Goal: Task Accomplishment & Management: Complete application form

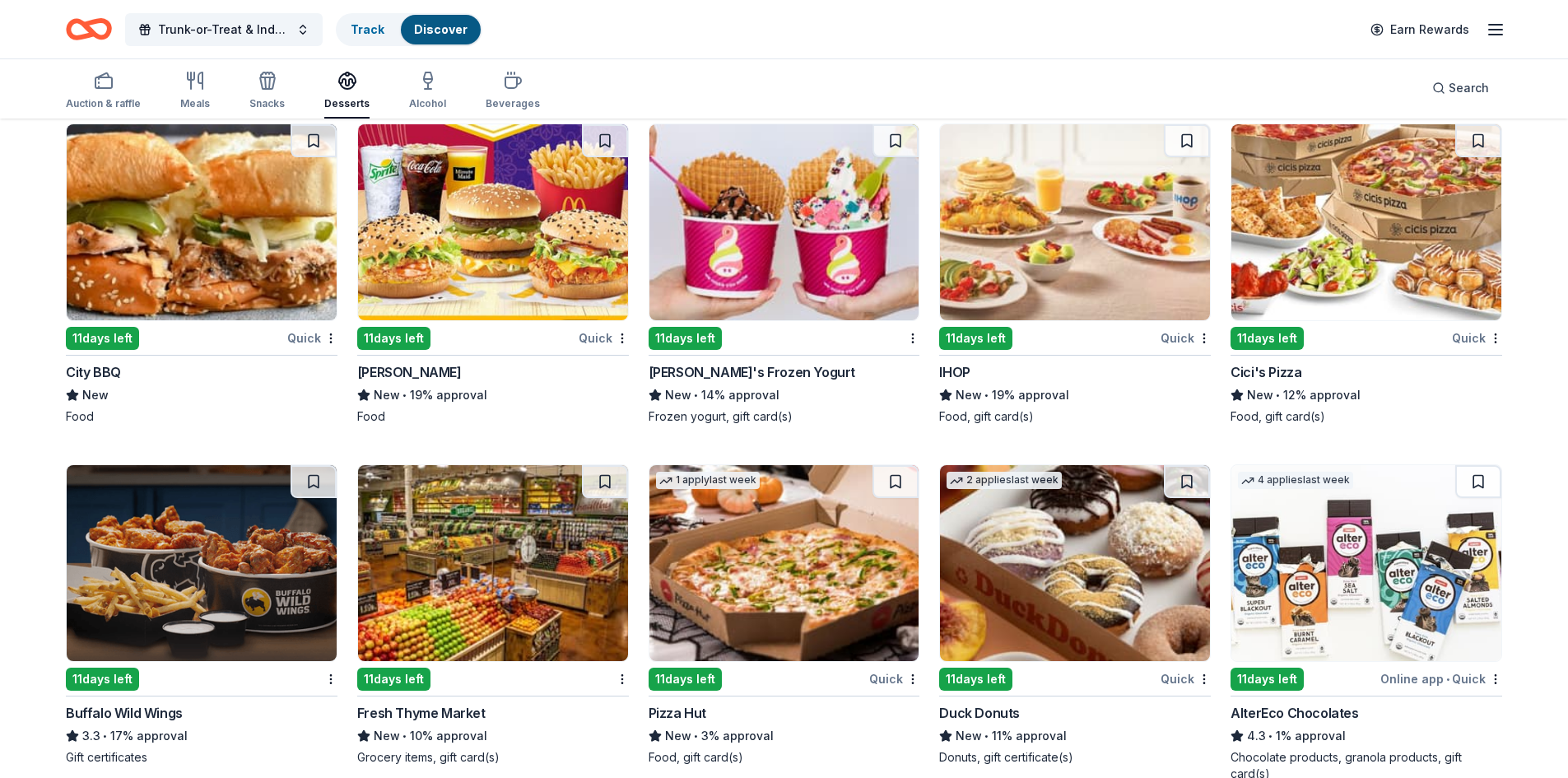
scroll to position [1587, 0]
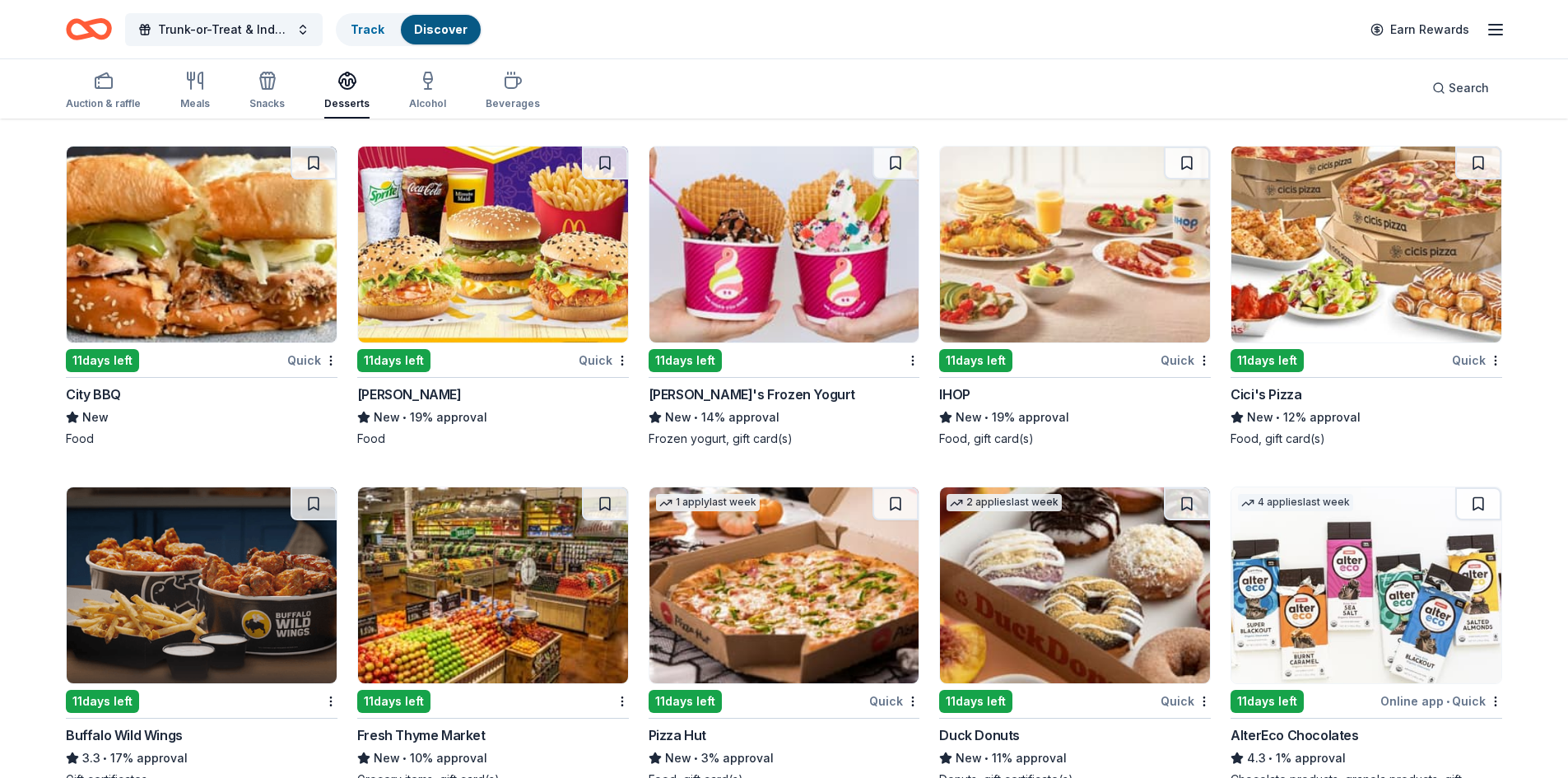
click at [235, 267] on img at bounding box center [202, 244] width 270 height 196
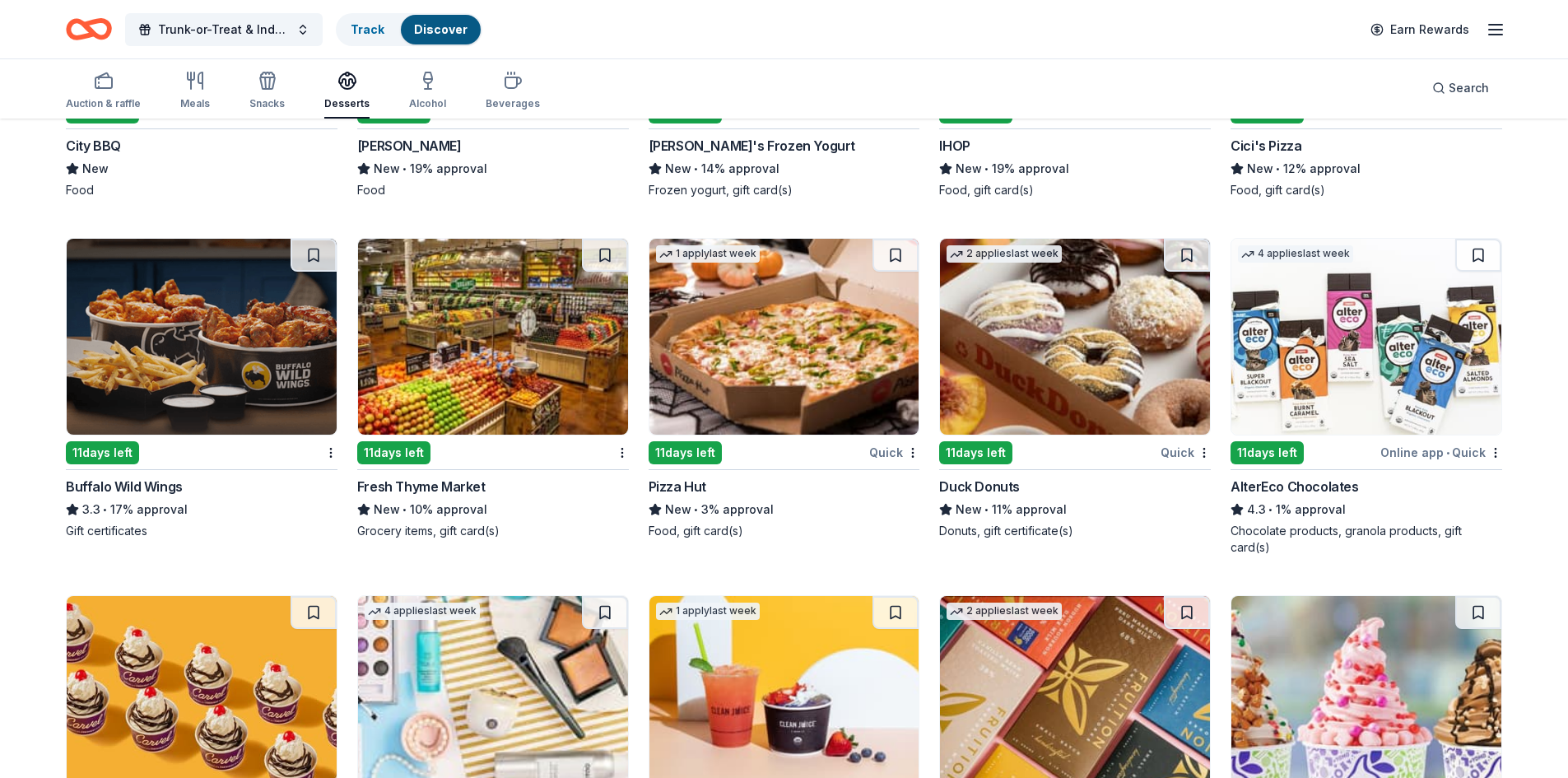
scroll to position [1833, 0]
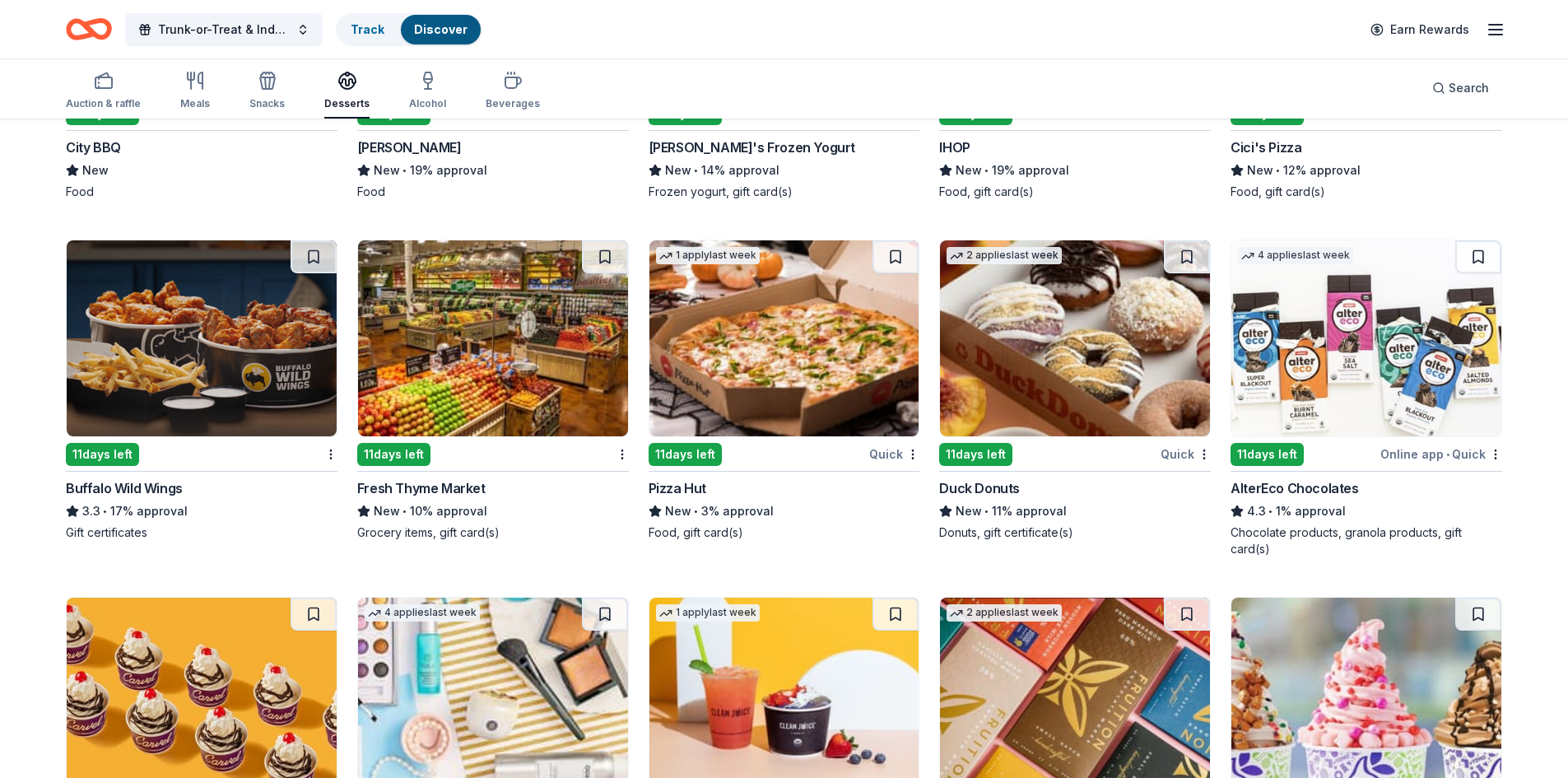
click at [1081, 354] on img at bounding box center [1075, 338] width 270 height 196
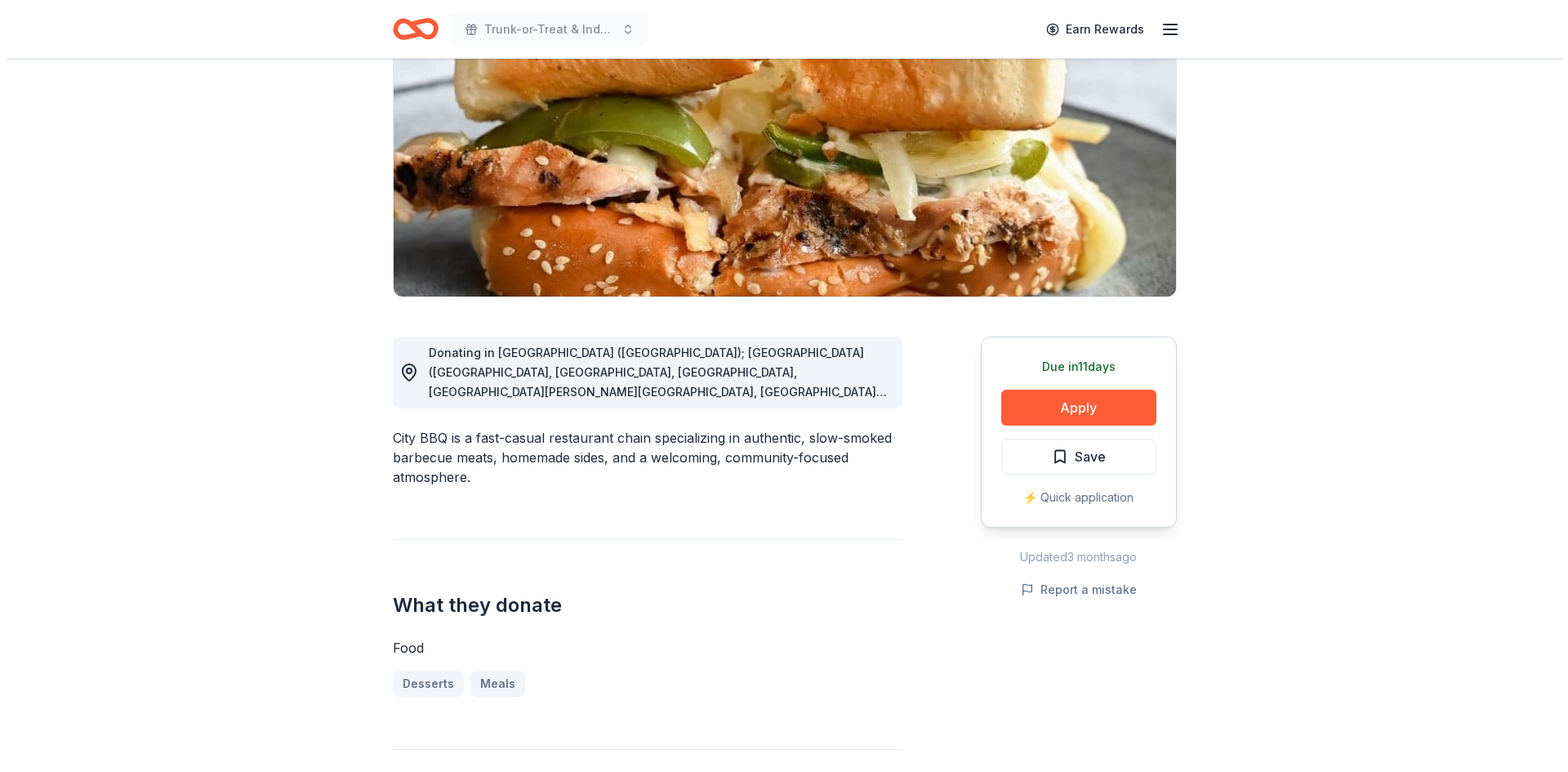
scroll to position [164, 0]
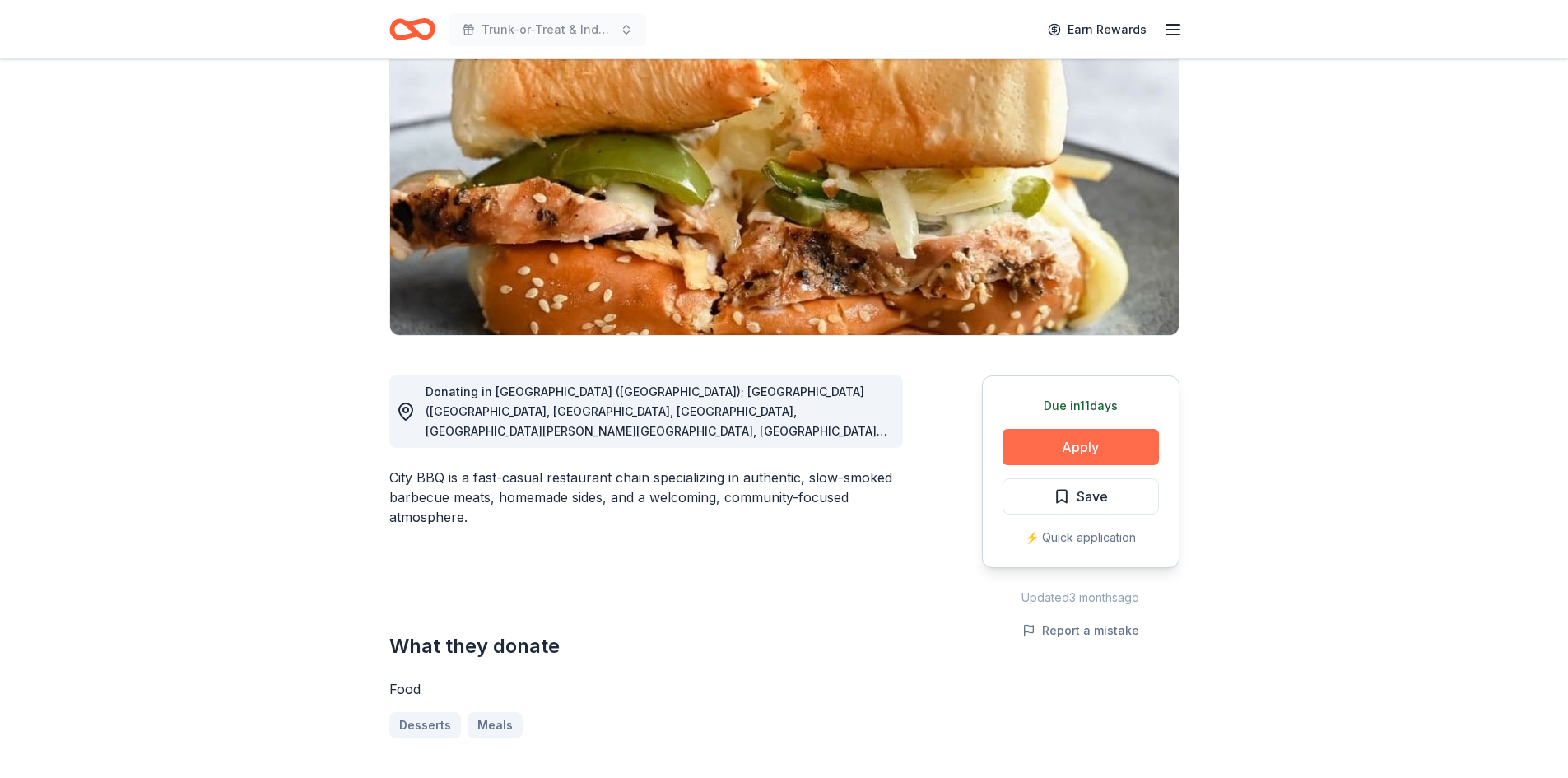
click at [1073, 441] on button "Apply" at bounding box center [1081, 446] width 157 height 36
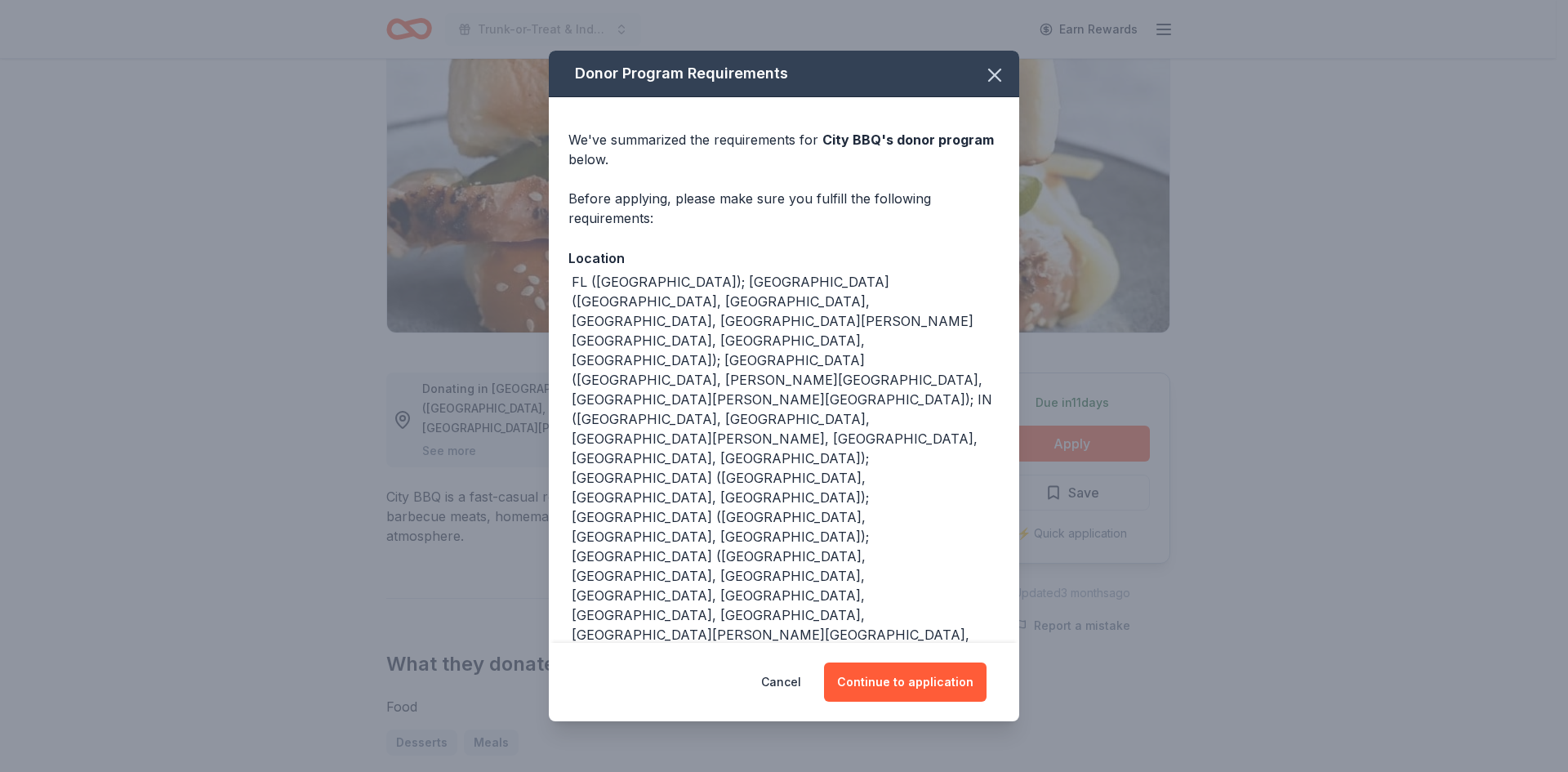
click at [621, 707] on button "Store locator" at bounding box center [611, 717] width 87 height 20
click at [902, 663] on button "Continue to application" at bounding box center [905, 682] width 163 height 39
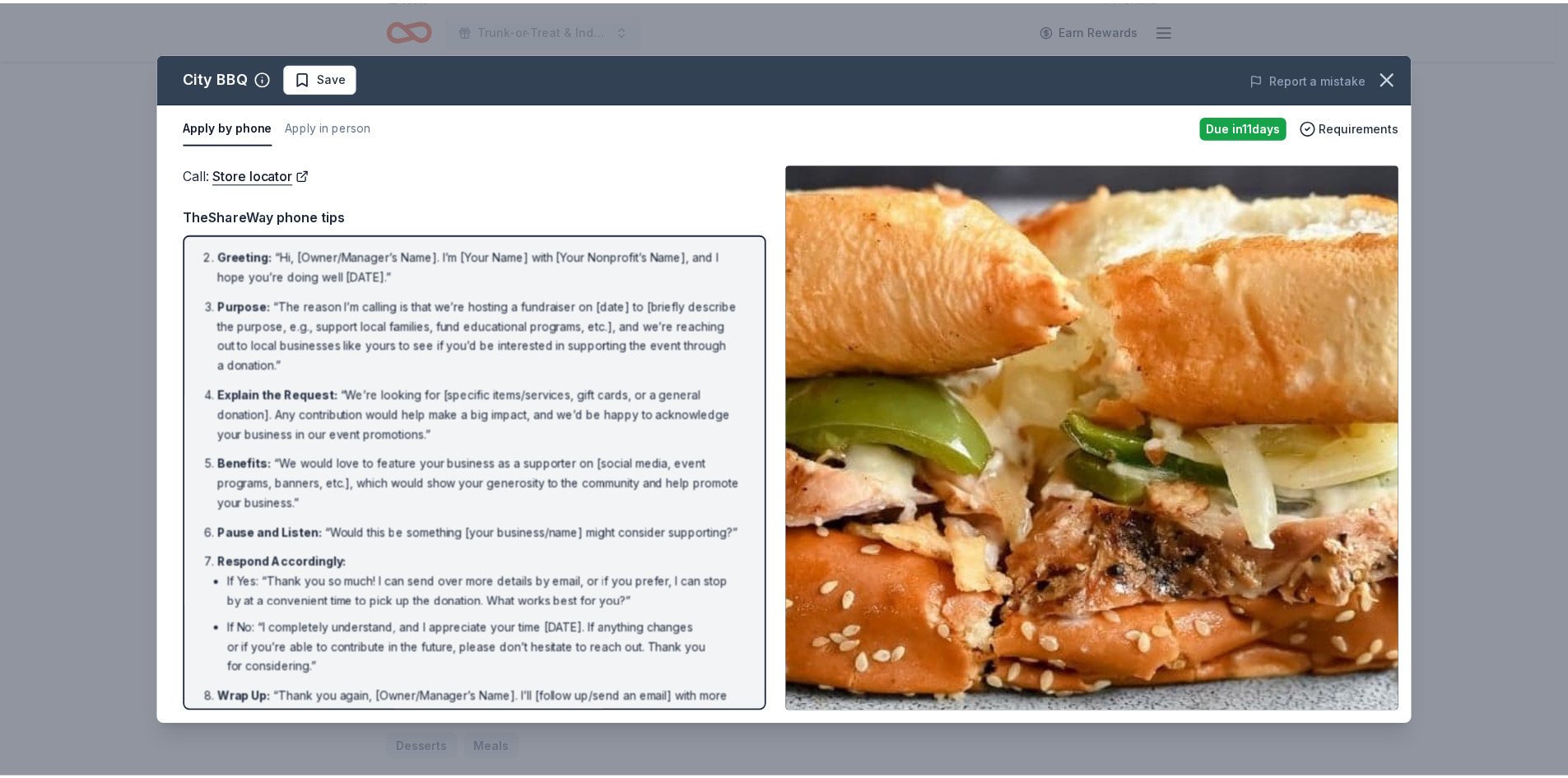
scroll to position [102, 0]
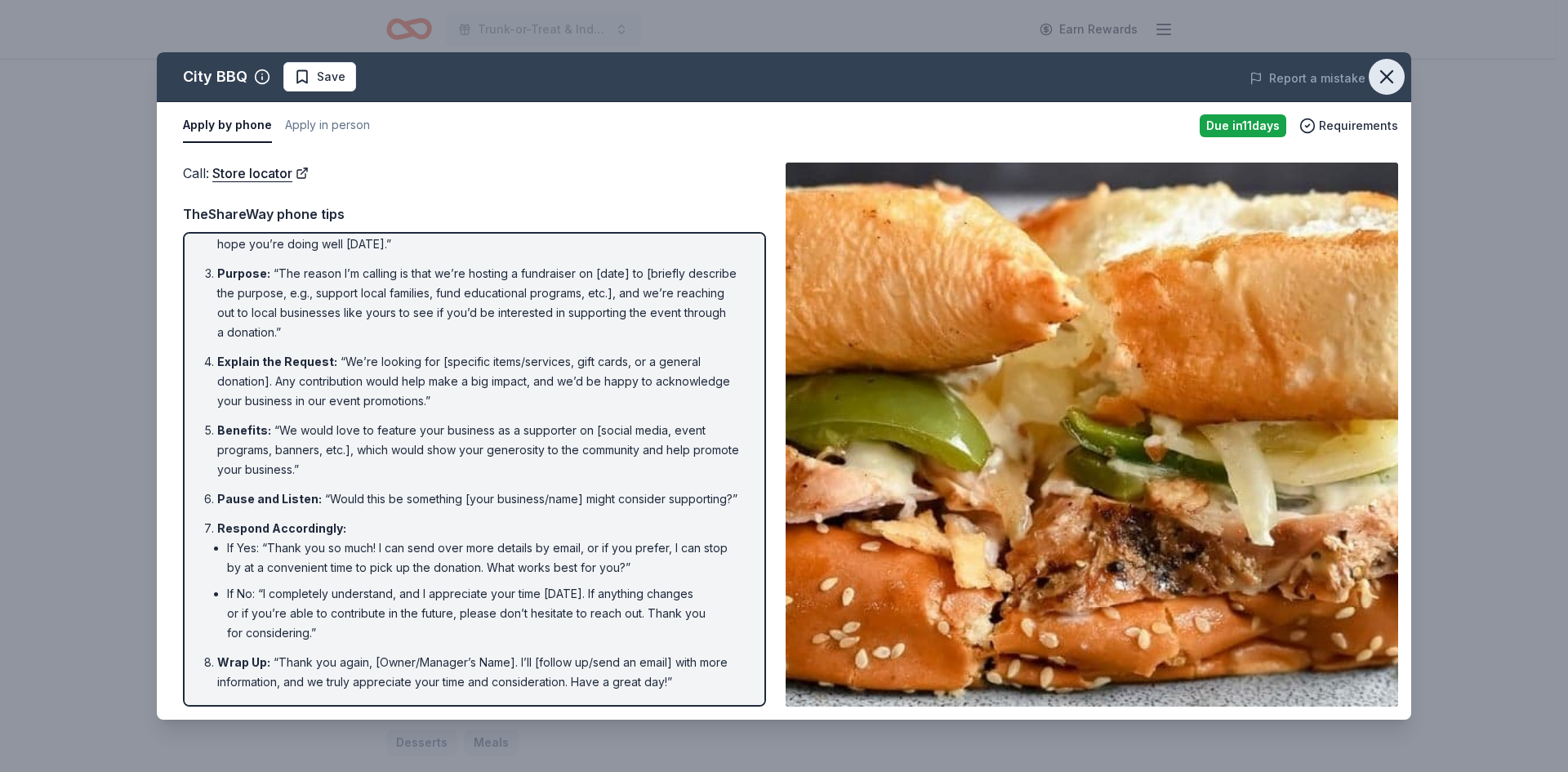
click at [1385, 84] on icon "button" at bounding box center [1386, 77] width 23 height 23
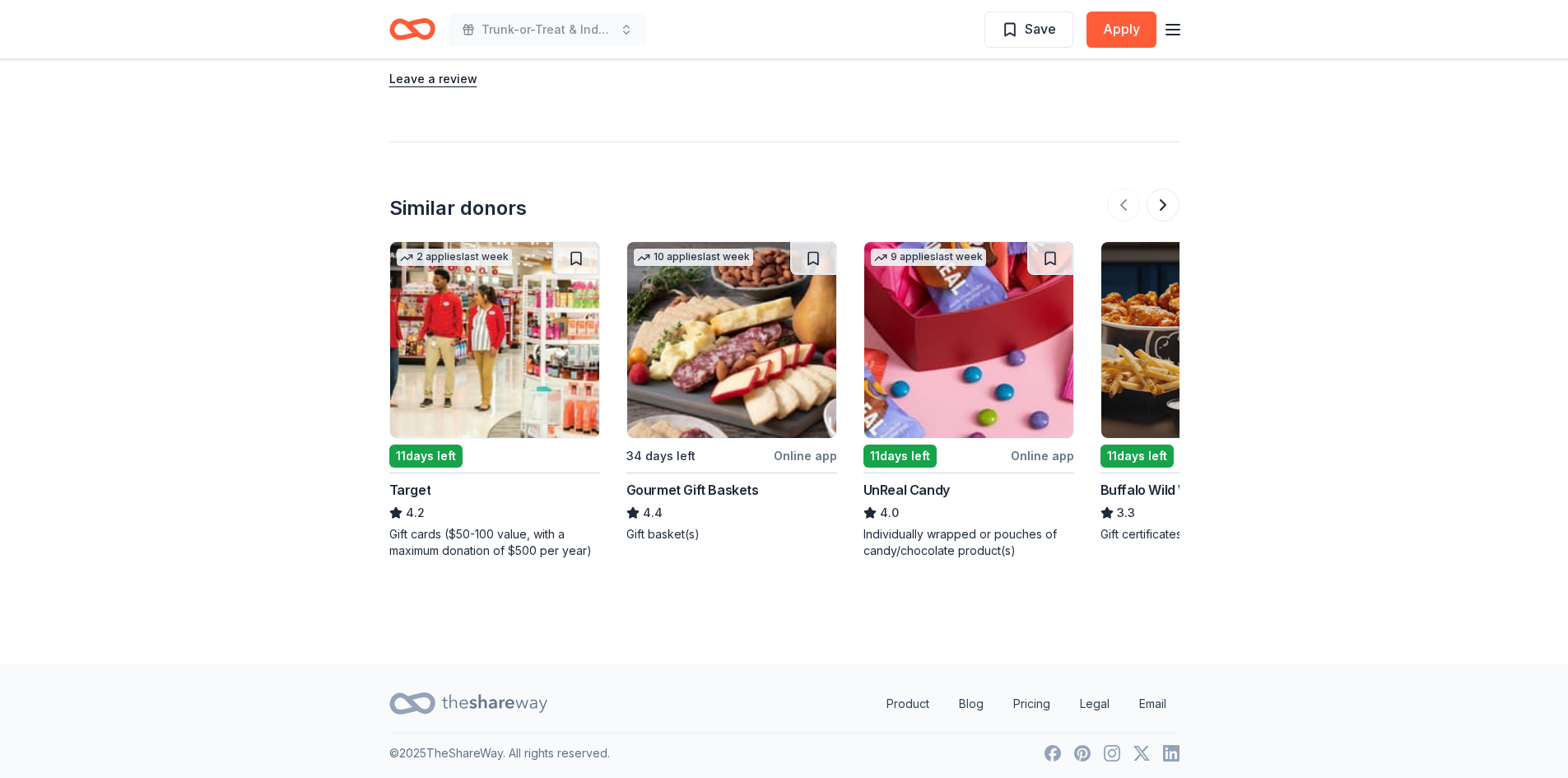
scroll to position [1597, 0]
